Goal: Task Accomplishment & Management: Complete application form

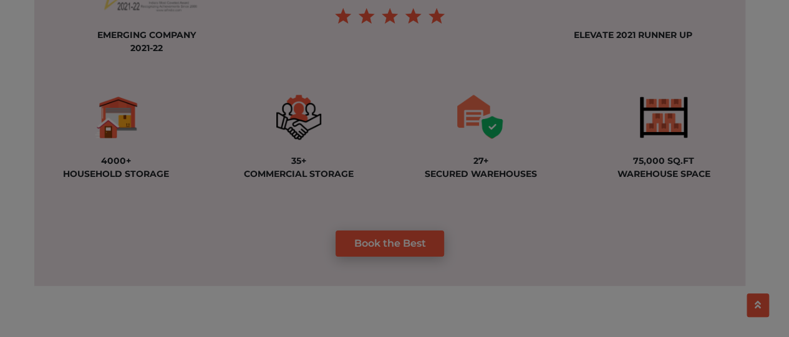
scroll to position [999, 0]
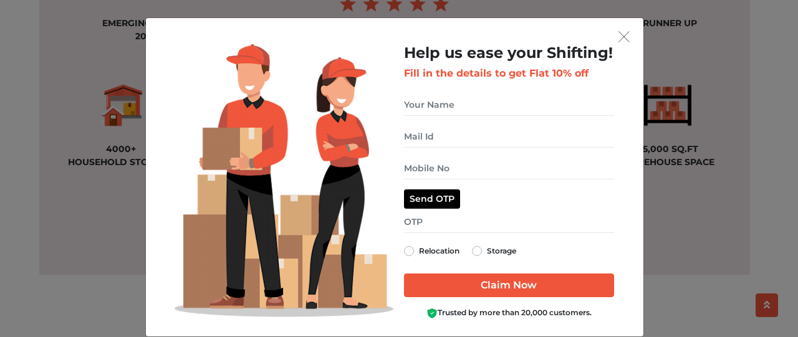
drag, startPoint x: 792, startPoint y: 26, endPoint x: 797, endPoint y: 108, distance: 83.1
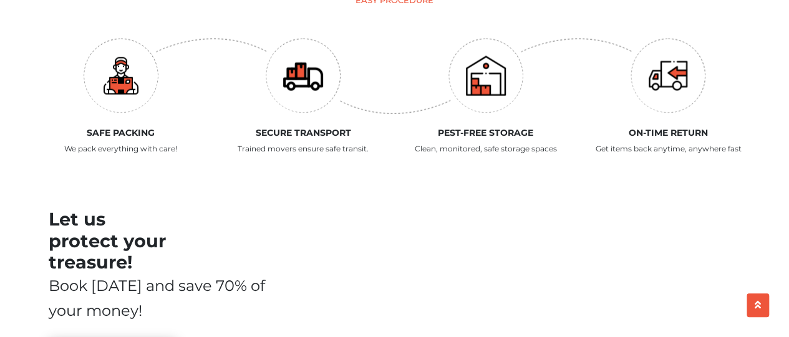
scroll to position [0, 0]
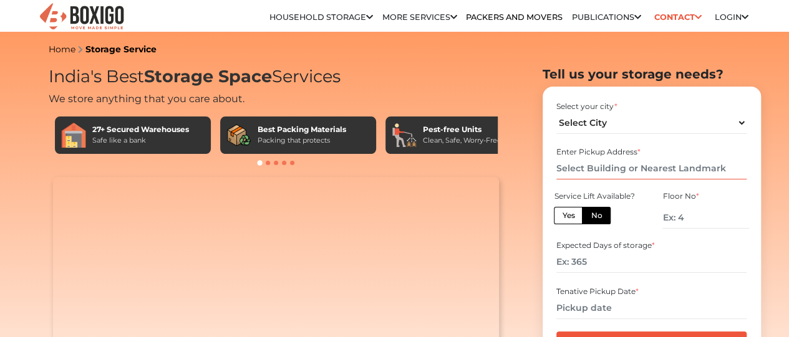
click at [597, 170] on input "text" at bounding box center [651, 169] width 190 height 22
click at [585, 127] on select "Select City [GEOGRAPHIC_DATA] [GEOGRAPHIC_DATA] [GEOGRAPHIC_DATA] [GEOGRAPHIC_D…" at bounding box center [651, 123] width 190 height 22
click at [556, 117] on select "Select City [GEOGRAPHIC_DATA] [GEOGRAPHIC_DATA] [GEOGRAPHIC_DATA] [GEOGRAPHIC_D…" at bounding box center [651, 123] width 190 height 22
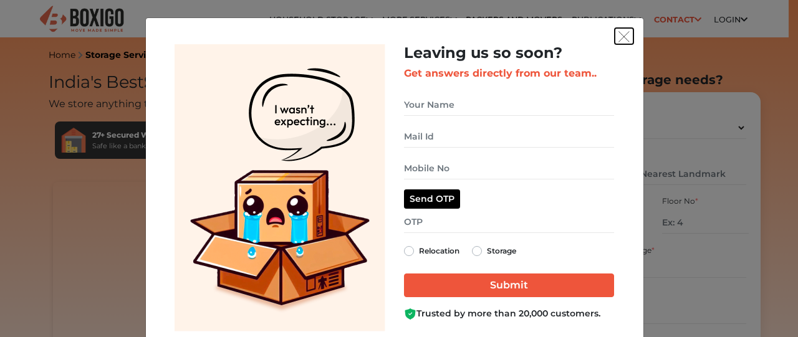
click at [628, 38] on button "get free quote dialog" at bounding box center [624, 36] width 19 height 16
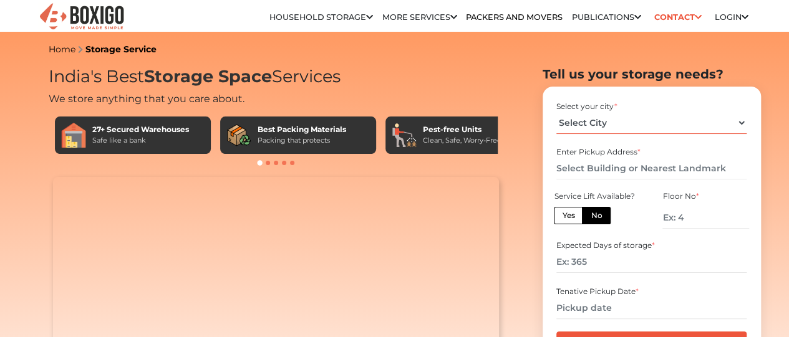
drag, startPoint x: 605, startPoint y: 122, endPoint x: 647, endPoint y: 130, distance: 43.2
drag, startPoint x: 647, startPoint y: 130, endPoint x: 742, endPoint y: 131, distance: 94.8
drag, startPoint x: 742, startPoint y: 131, endPoint x: 528, endPoint y: 133, distance: 213.8
click at [528, 133] on section "Tell us your storage needs? Select your city * Select City [GEOGRAPHIC_DATA] [G…" at bounding box center [631, 233] width 218 height 332
click at [576, 132] on select "Select City [GEOGRAPHIC_DATA] [GEOGRAPHIC_DATA] [GEOGRAPHIC_DATA] [GEOGRAPHIC_D…" at bounding box center [651, 123] width 190 height 22
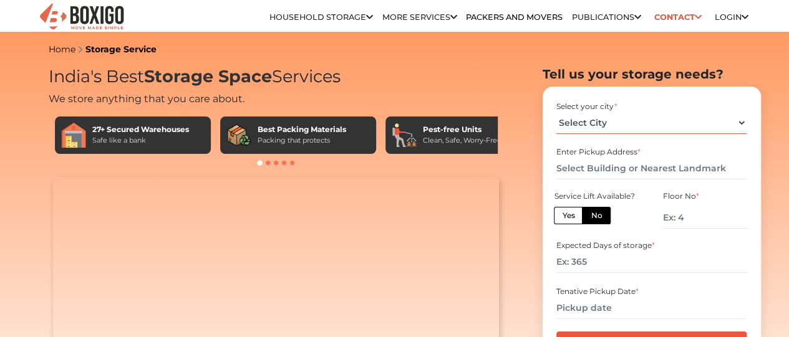
select select "[GEOGRAPHIC_DATA]"
click at [556, 117] on select "Select City [GEOGRAPHIC_DATA] [GEOGRAPHIC_DATA] [GEOGRAPHIC_DATA] [GEOGRAPHIC_D…" at bounding box center [651, 123] width 190 height 22
click at [718, 221] on input "number" at bounding box center [705, 218] width 86 height 22
type input "-2"
click at [680, 178] on input "text" at bounding box center [651, 169] width 190 height 22
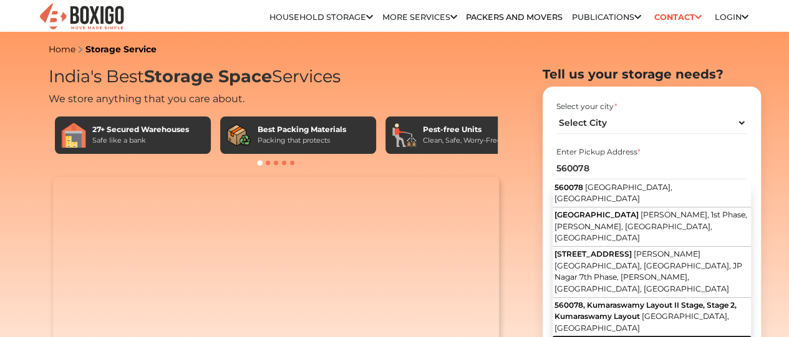
type input "[STREET_ADDRESS][PERSON_NAME][PERSON_NAME]"
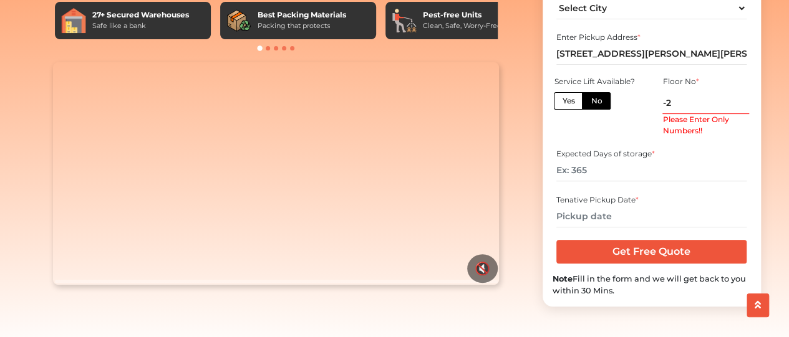
scroll to position [120, 0]
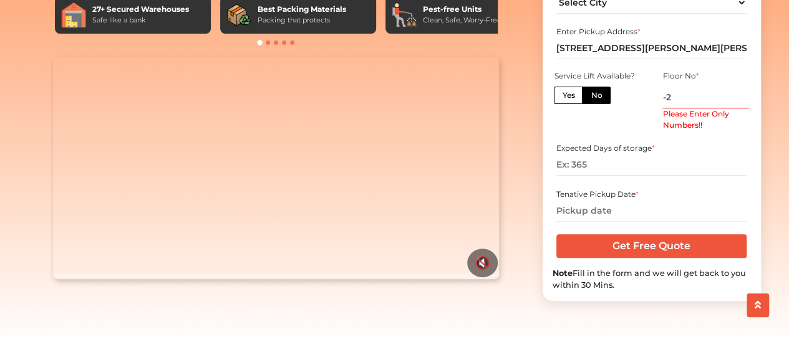
drag, startPoint x: 693, startPoint y: 102, endPoint x: 587, endPoint y: 113, distance: 105.9
click at [587, 113] on div "Service Lift Available? Yes No Floor No * -2" at bounding box center [651, 104] width 217 height 70
type input "3"
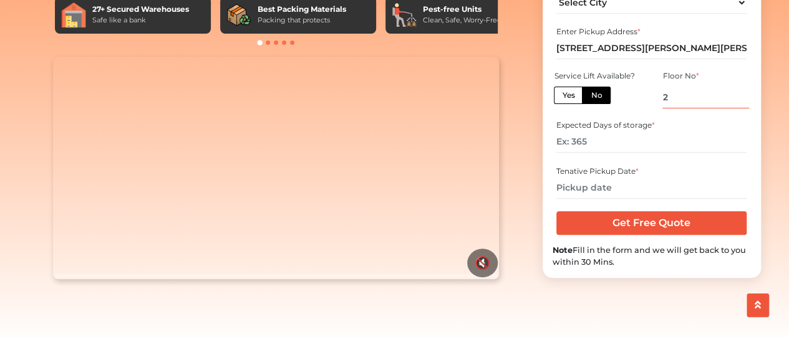
type input "2"
click at [591, 153] on input "number" at bounding box center [651, 142] width 190 height 22
type input "30"
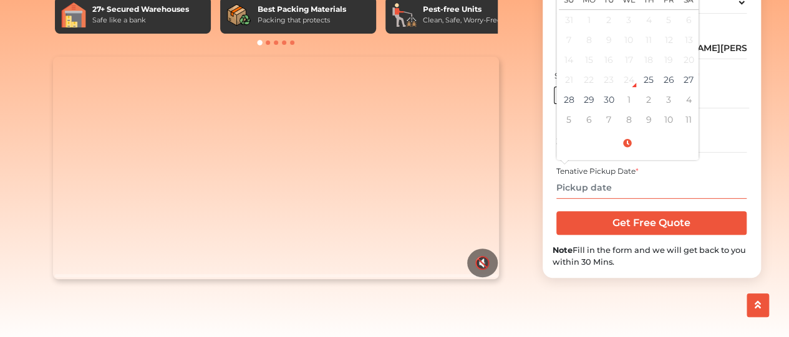
click at [619, 199] on input "text" at bounding box center [651, 188] width 190 height 22
click at [549, 306] on div "India's Best Storage Space Services We store anything that you care about. 27+ …" at bounding box center [631, 132] width 237 height 372
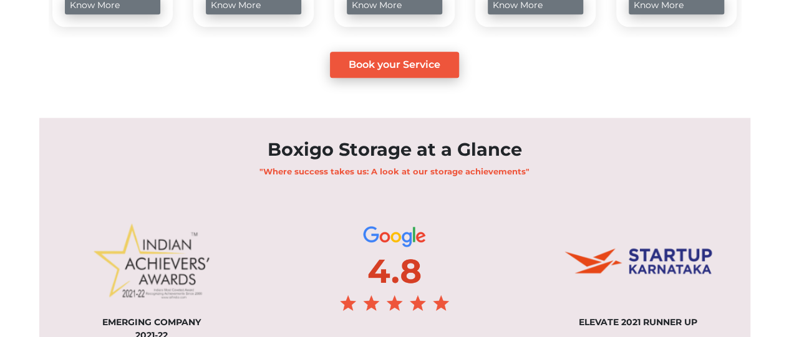
scroll to position [0, 0]
